Goal: Information Seeking & Learning: Learn about a topic

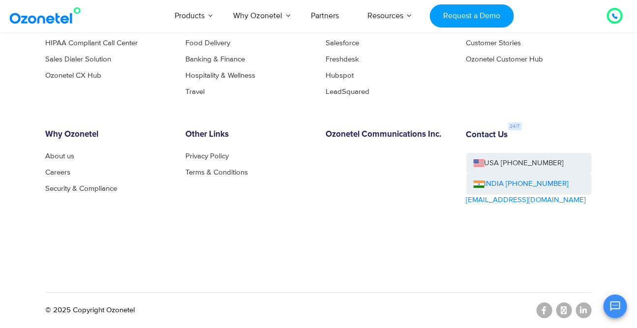
scroll to position [5192, 0]
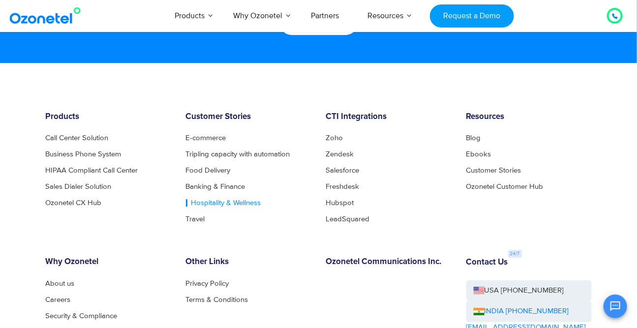
click at [210, 207] on link "Hospitality & Wellness" at bounding box center [223, 202] width 75 height 7
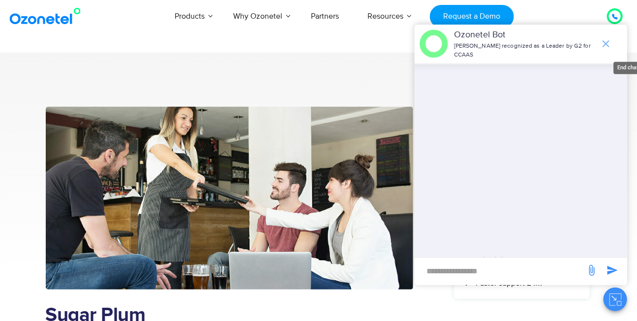
click at [605, 43] on icon "end chat or minimize" at bounding box center [606, 44] width 12 height 12
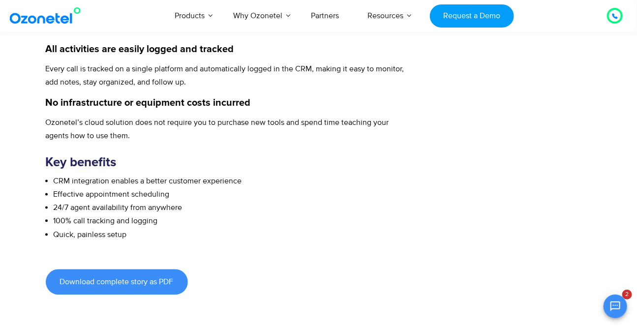
scroll to position [527, 0]
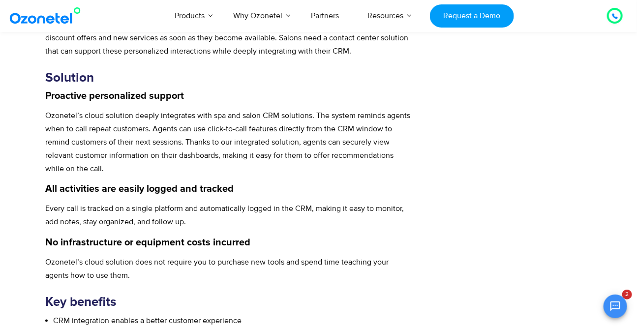
click at [57, 141] on p "Ozonetel’s cloud solution deeply integrates with spa and salon CRM solutions. T…" at bounding box center [230, 142] width 368 height 66
